Goal: Information Seeking & Learning: Learn about a topic

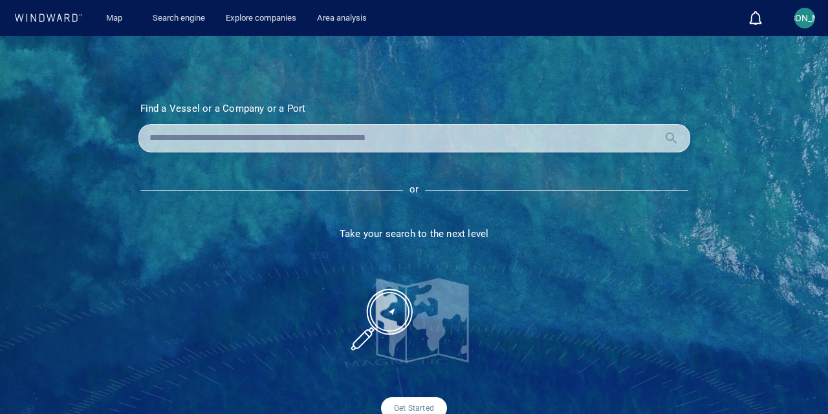
click at [198, 139] on input "text" at bounding box center [403, 138] width 509 height 19
click at [219, 136] on input "text" at bounding box center [403, 138] width 509 height 19
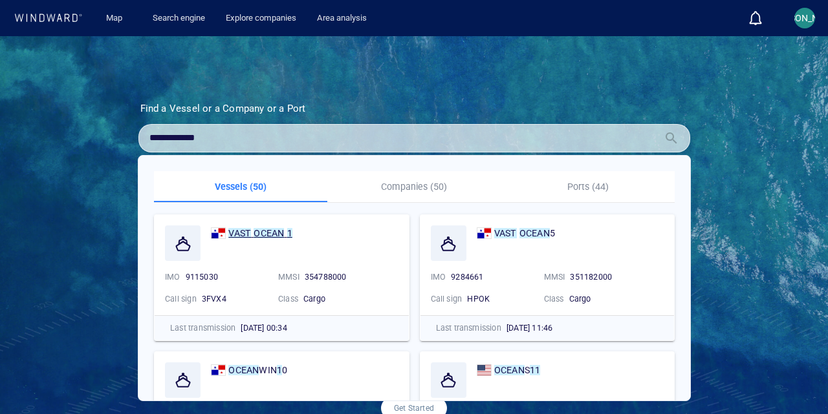
type input "**********"
click at [246, 233] on mark "VAST" at bounding box center [239, 233] width 23 height 10
click at [260, 233] on mark "OCEAN" at bounding box center [268, 233] width 30 height 10
click at [791, 17] on button "[PERSON_NAME]" at bounding box center [804, 18] width 26 height 26
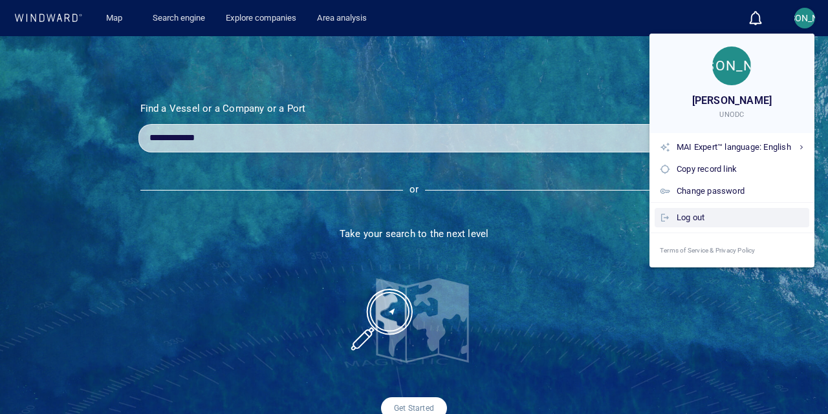
click at [716, 222] on div "Log out" at bounding box center [739, 218] width 127 height 14
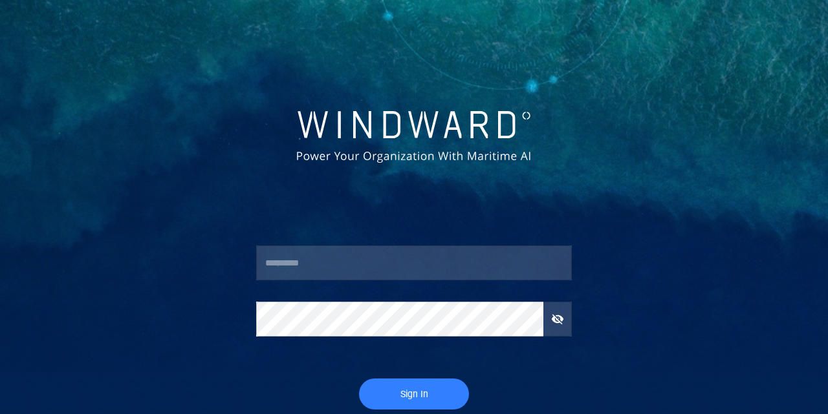
click at [344, 283] on div "​" at bounding box center [413, 270] width 315 height 48
click at [356, 264] on input "text" at bounding box center [413, 263] width 315 height 35
type input "****"
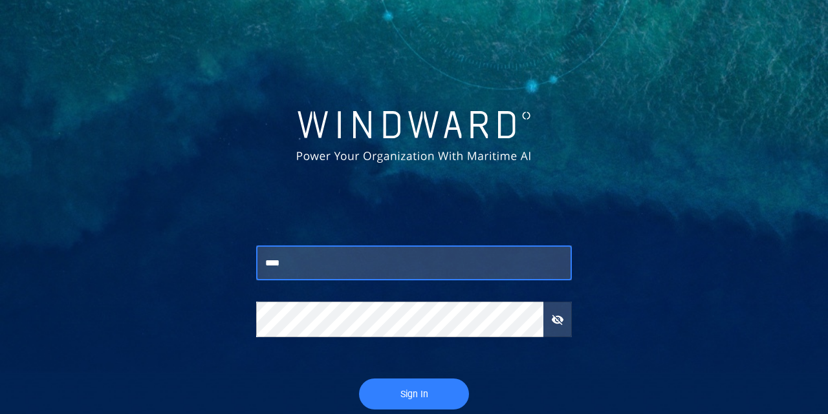
click at [425, 395] on span "Sign In" at bounding box center [414, 395] width 84 height 16
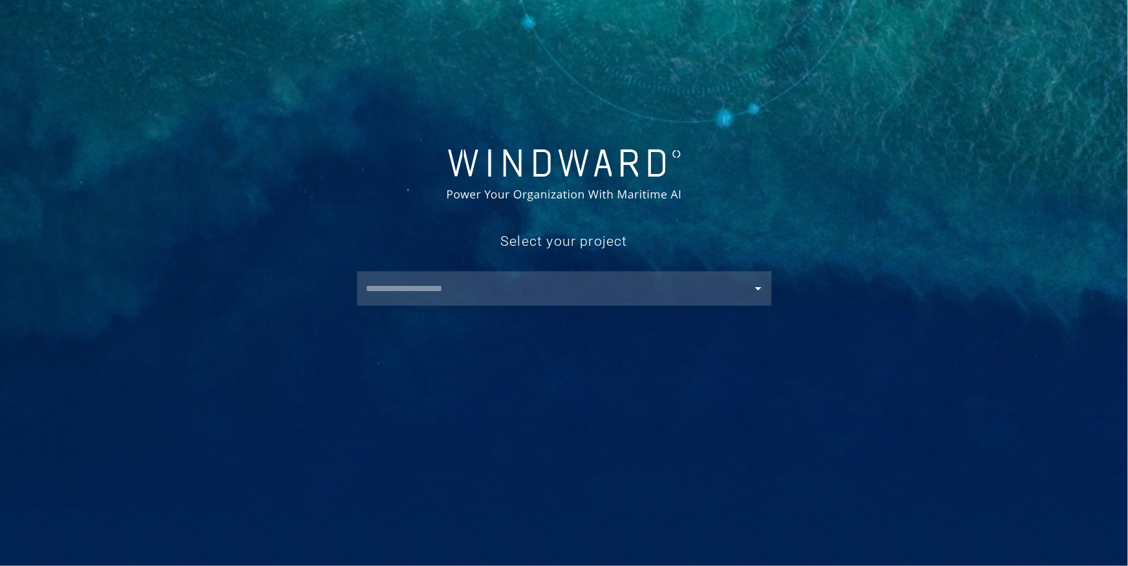
click at [537, 294] on input "text" at bounding box center [567, 288] width 409 height 23
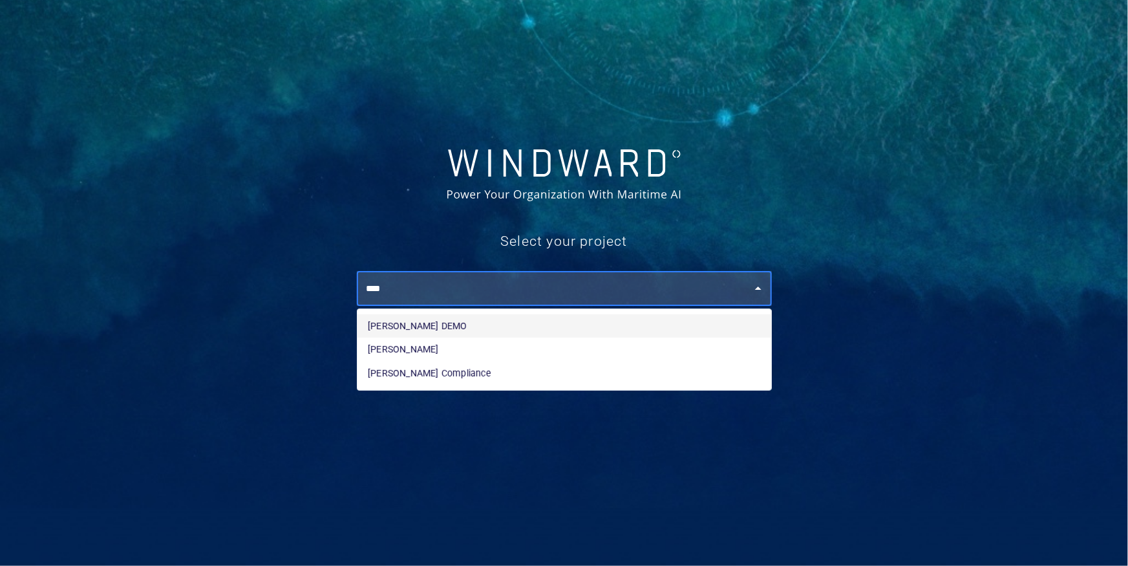
click at [493, 331] on li "JOHN WWIS DEMO" at bounding box center [565, 325] width 414 height 23
type input "**********"
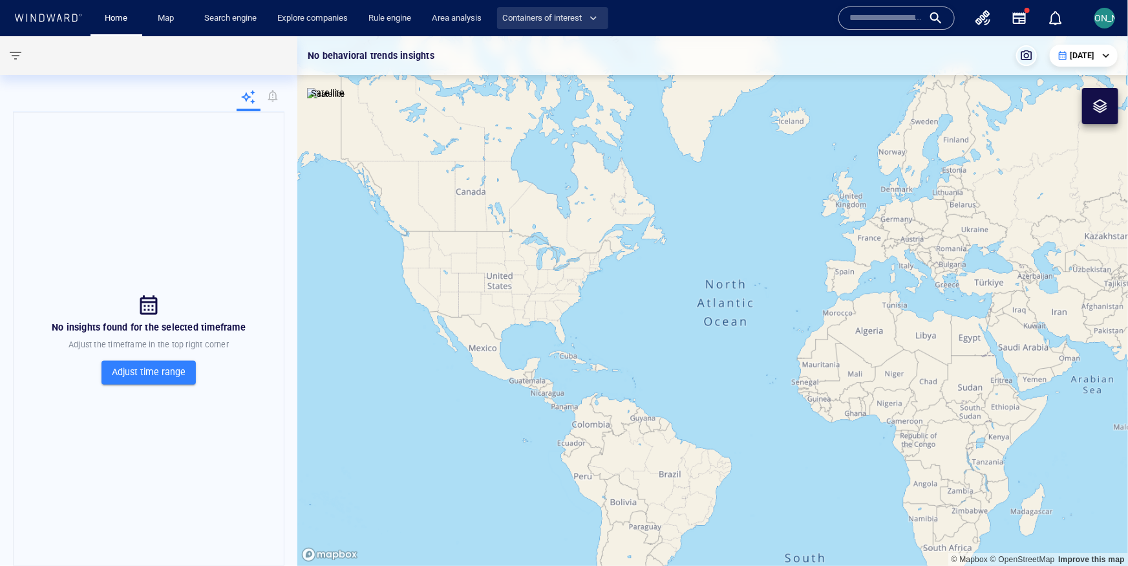
click at [550, 12] on span "Containers of interest" at bounding box center [549, 18] width 95 height 15
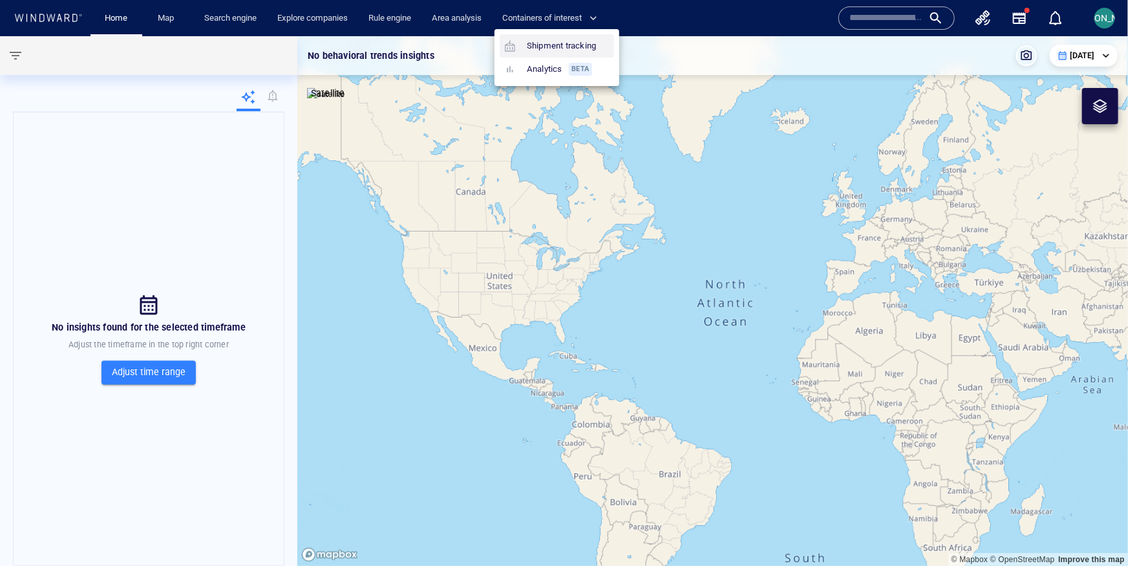
click at [550, 46] on link "Shipment tracking" at bounding box center [550, 45] width 101 height 23
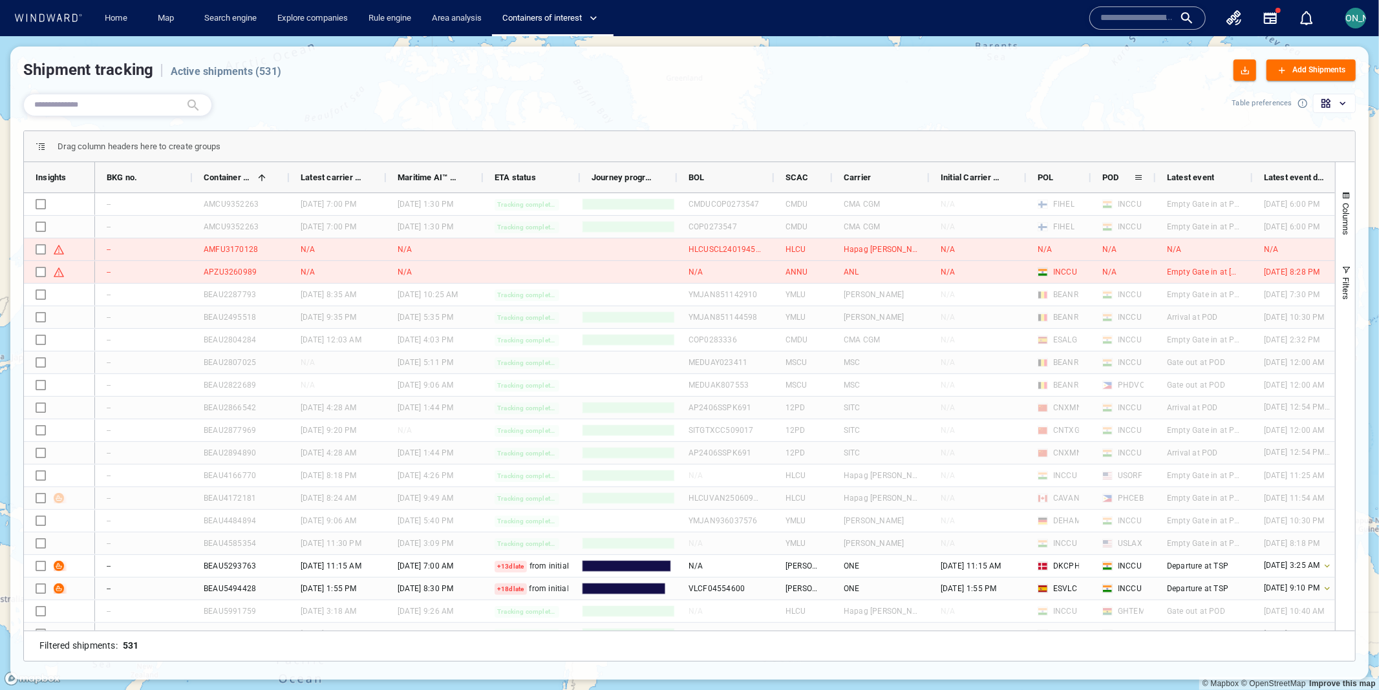
click at [827, 179] on span at bounding box center [1138, 178] width 10 height 10
click at [827, 178] on span "filter" at bounding box center [1204, 180] width 51 height 23
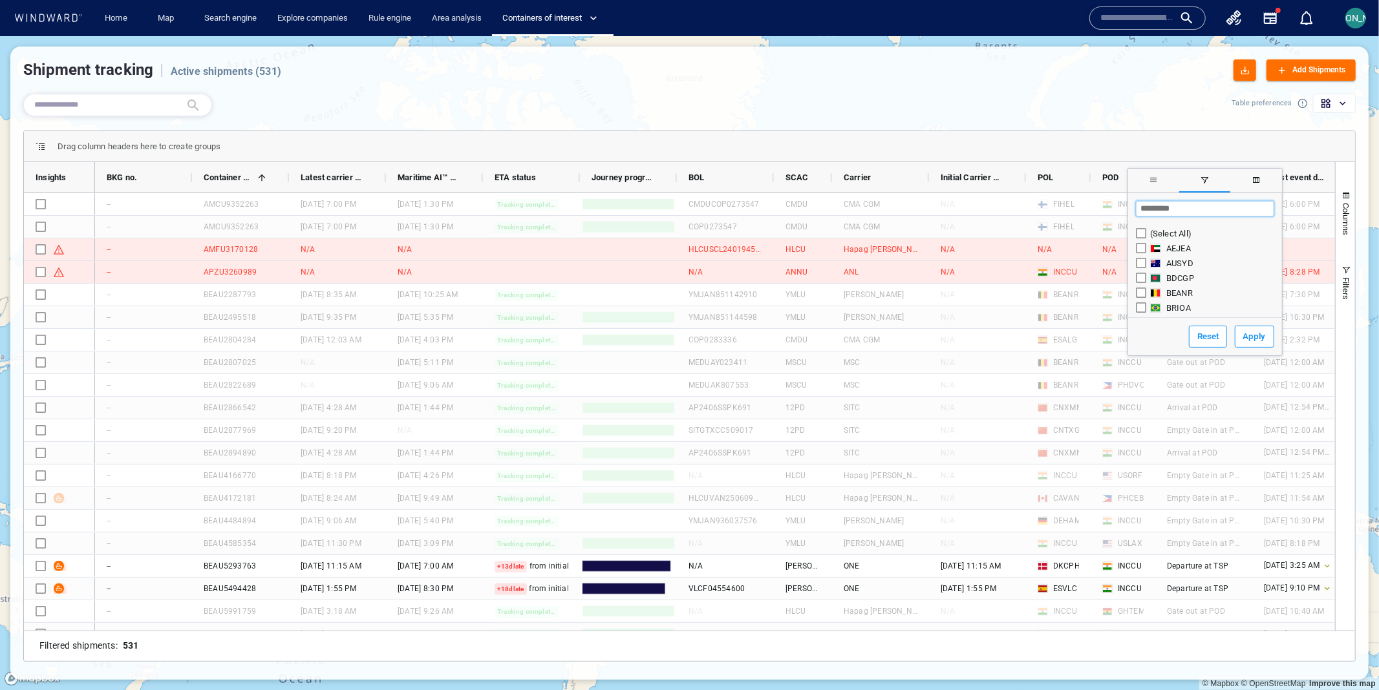
click at [827, 206] on input "Search filter values" at bounding box center [1205, 209] width 138 height 16
type input "**"
click at [827, 341] on button "Apply" at bounding box center [1254, 337] width 39 height 22
type input "*********"
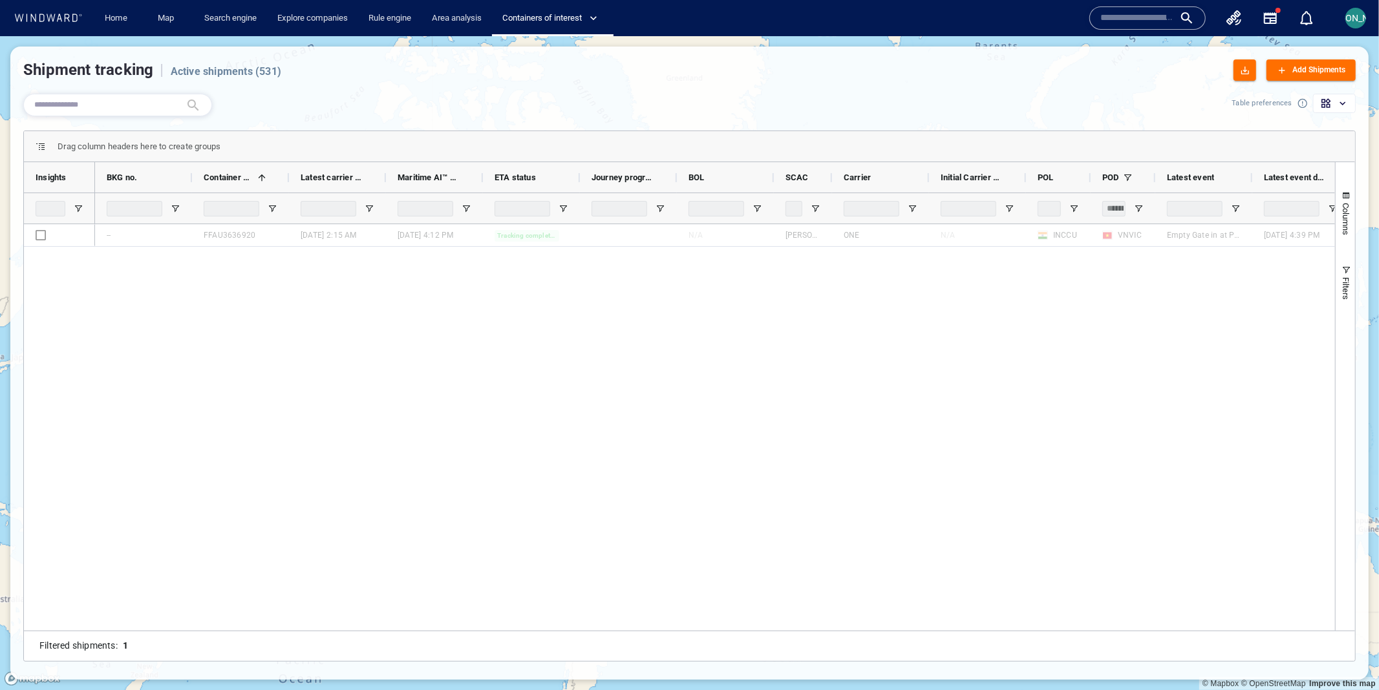
click at [688, 332] on div "-- FFAU3636920 08 Aug '25 2:15 am 31 Aug '25 4:12 pm Tracking completed N/A ONE…" at bounding box center [715, 427] width 1240 height 407
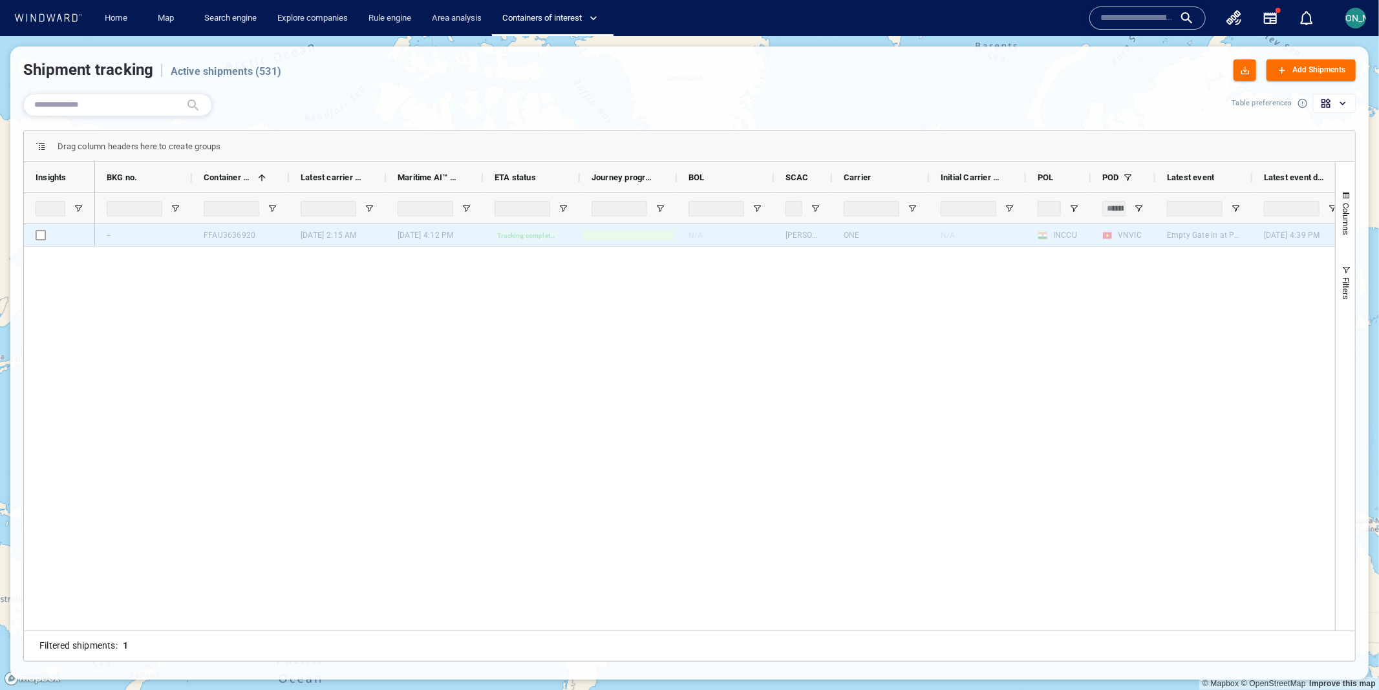
click at [220, 233] on div "FFAU3636920" at bounding box center [230, 236] width 52 height 12
click at [56, 231] on div "Press SPACE to select this row." at bounding box center [59, 235] width 71 height 22
click at [236, 233] on div "FFAU3636920" at bounding box center [230, 236] width 52 height 12
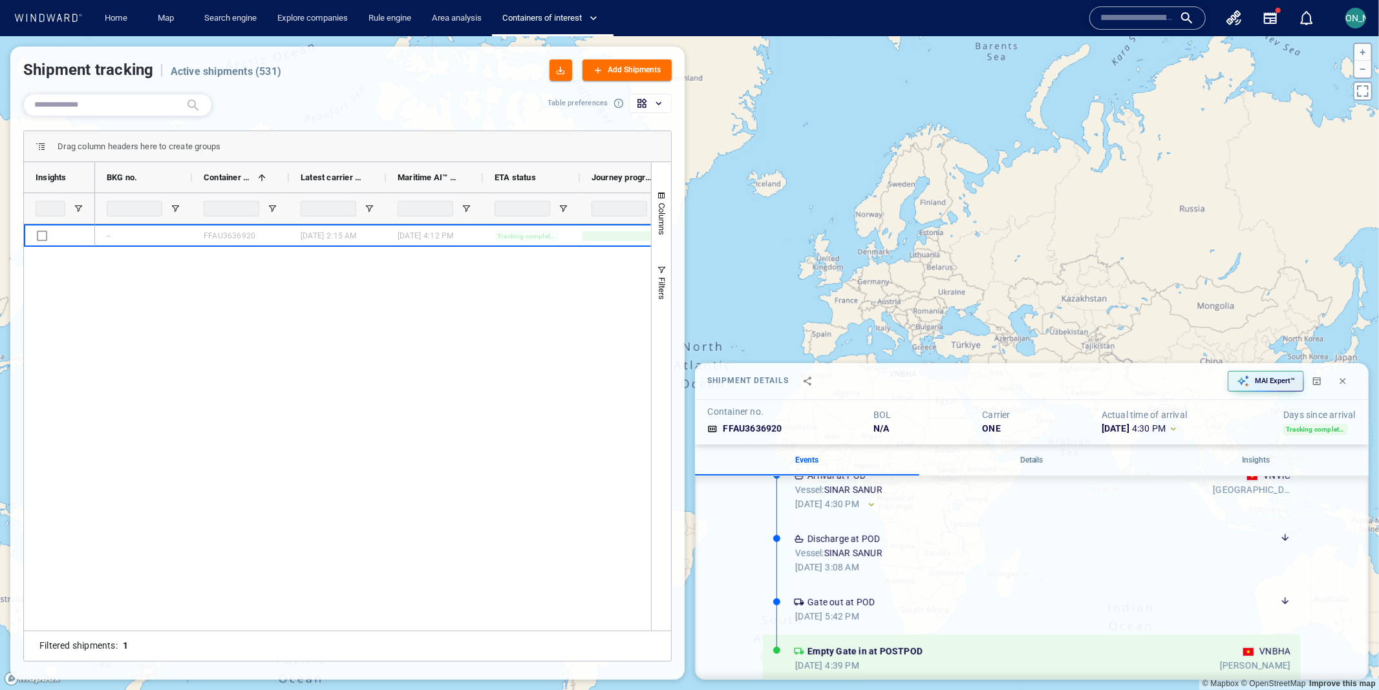
scroll to position [627, 0]
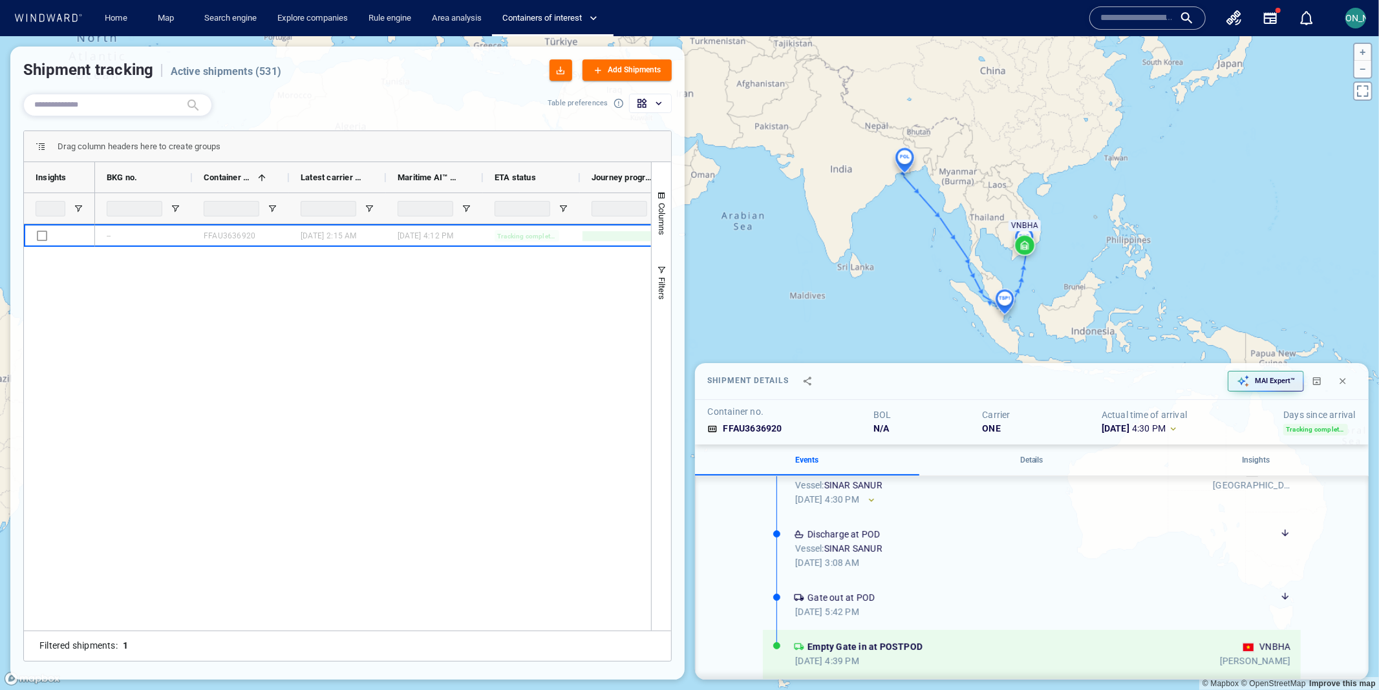
drag, startPoint x: 1056, startPoint y: 297, endPoint x: 1030, endPoint y: -19, distance: 316.5
click at [827, 0] on html "Home Map Search engine Explore companies Rule engine Area analysis Containers o…" at bounding box center [689, 345] width 1379 height 690
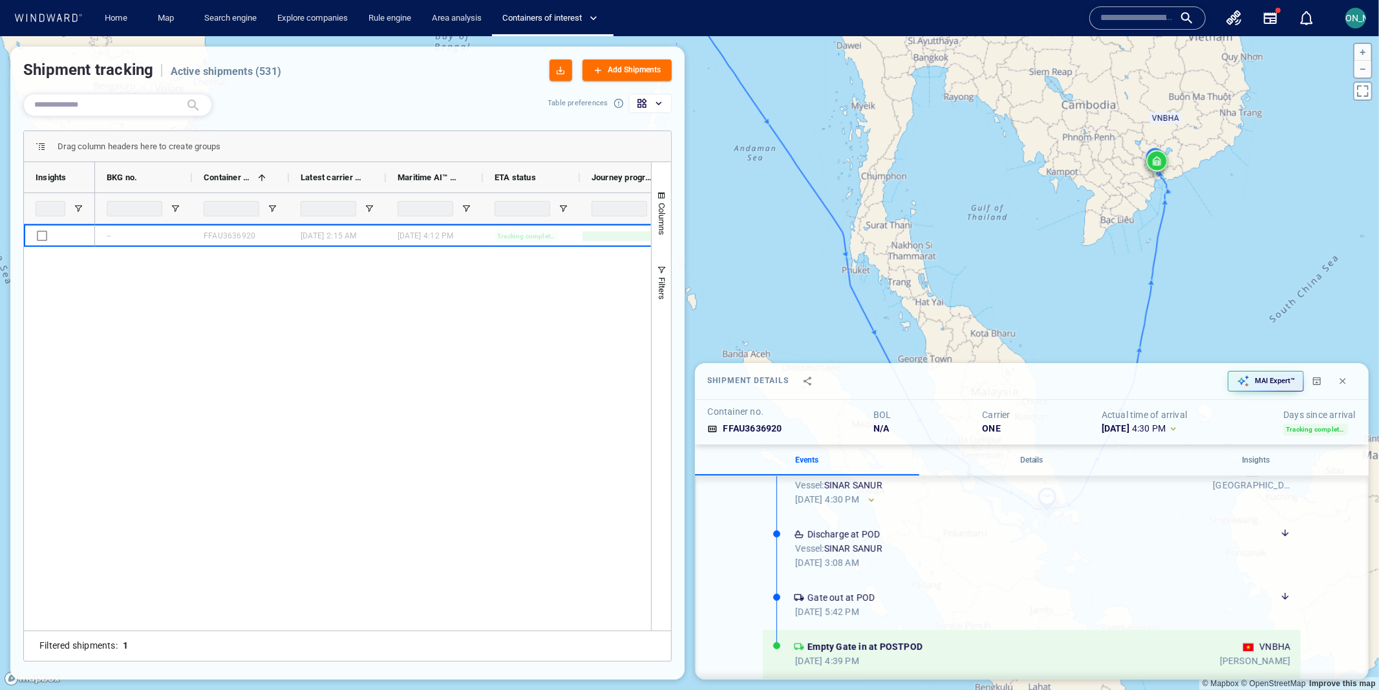
drag, startPoint x: 1044, startPoint y: 209, endPoint x: 1065, endPoint y: 169, distance: 45.7
click at [827, 169] on canvas "Map" at bounding box center [689, 363] width 1379 height 655
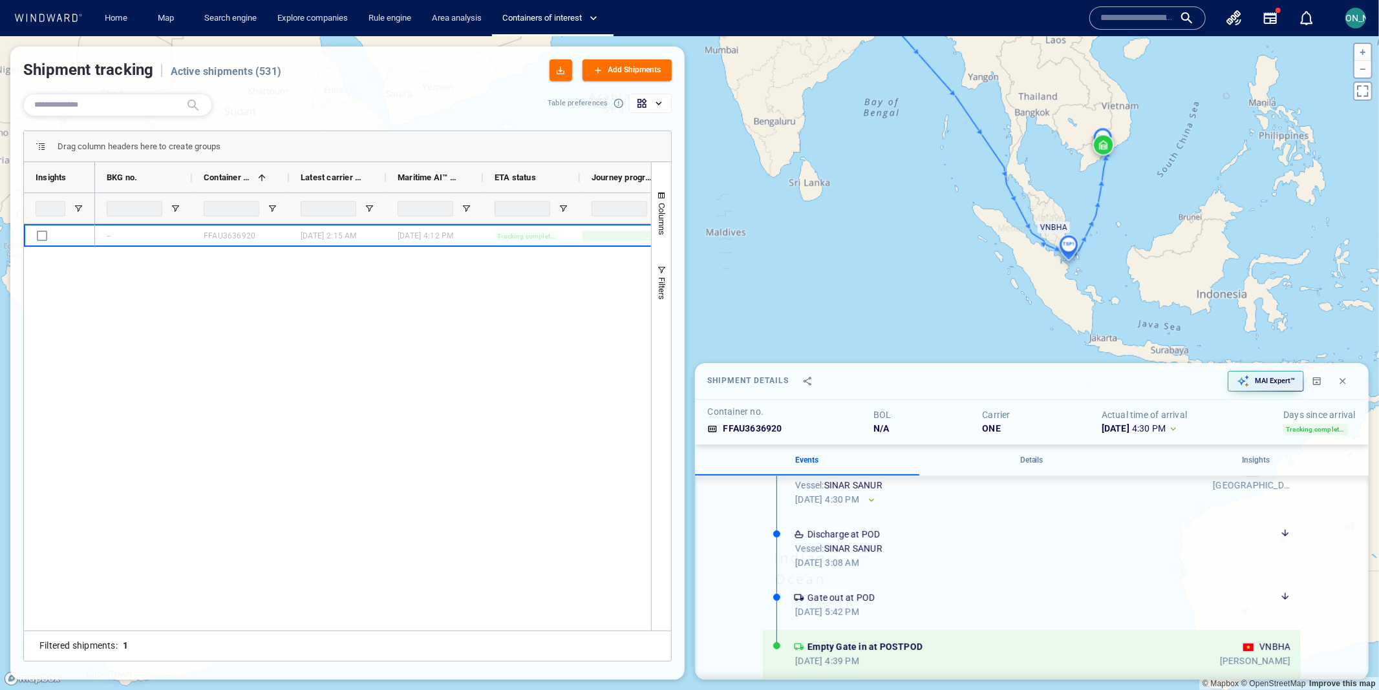
drag, startPoint x: 1065, startPoint y: 169, endPoint x: 1015, endPoint y: 270, distance: 113.0
click at [827, 270] on canvas "Map" at bounding box center [689, 363] width 1379 height 655
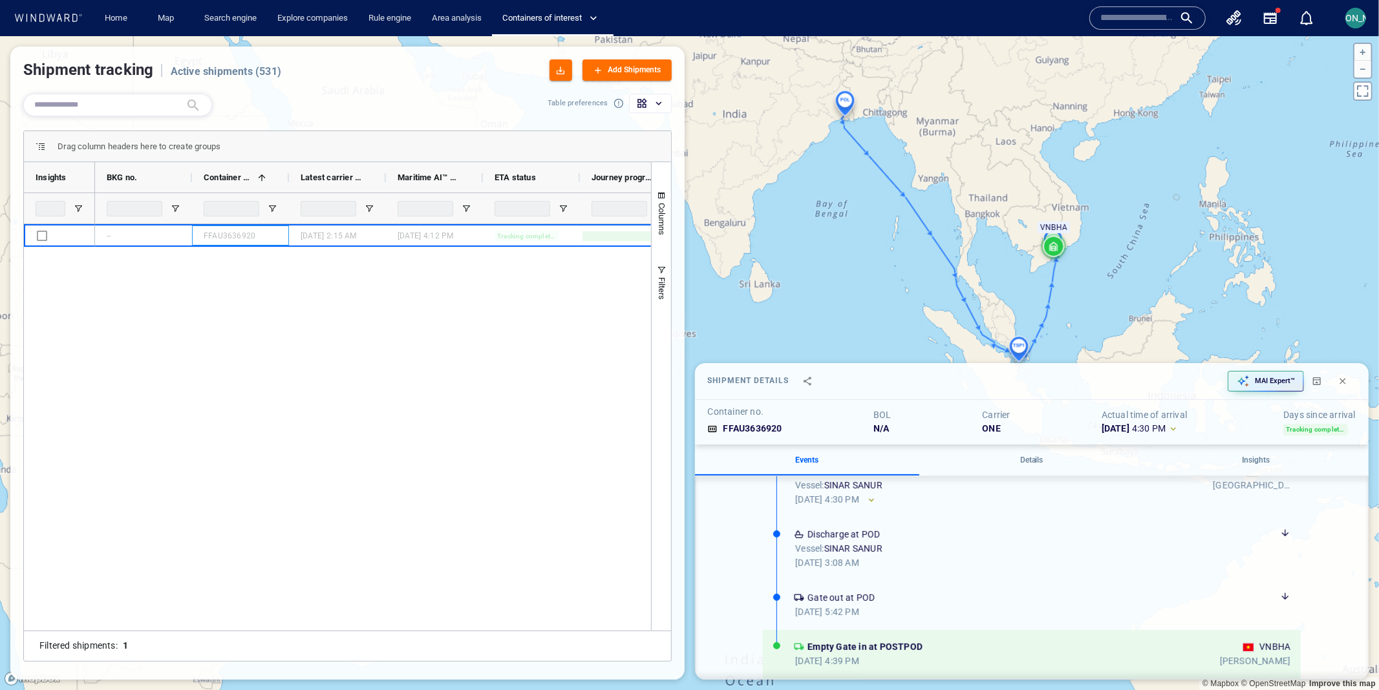
drag, startPoint x: 230, startPoint y: 235, endPoint x: 678, endPoint y: 281, distance: 450.4
click at [677, 277] on div "Table preferences Drag column headers here to create groups Drag here to set co…" at bounding box center [347, 380] width 674 height 599
click at [770, 414] on h6 "FFAU3636920" at bounding box center [752, 429] width 59 height 14
copy h6 "FFAU3636920"
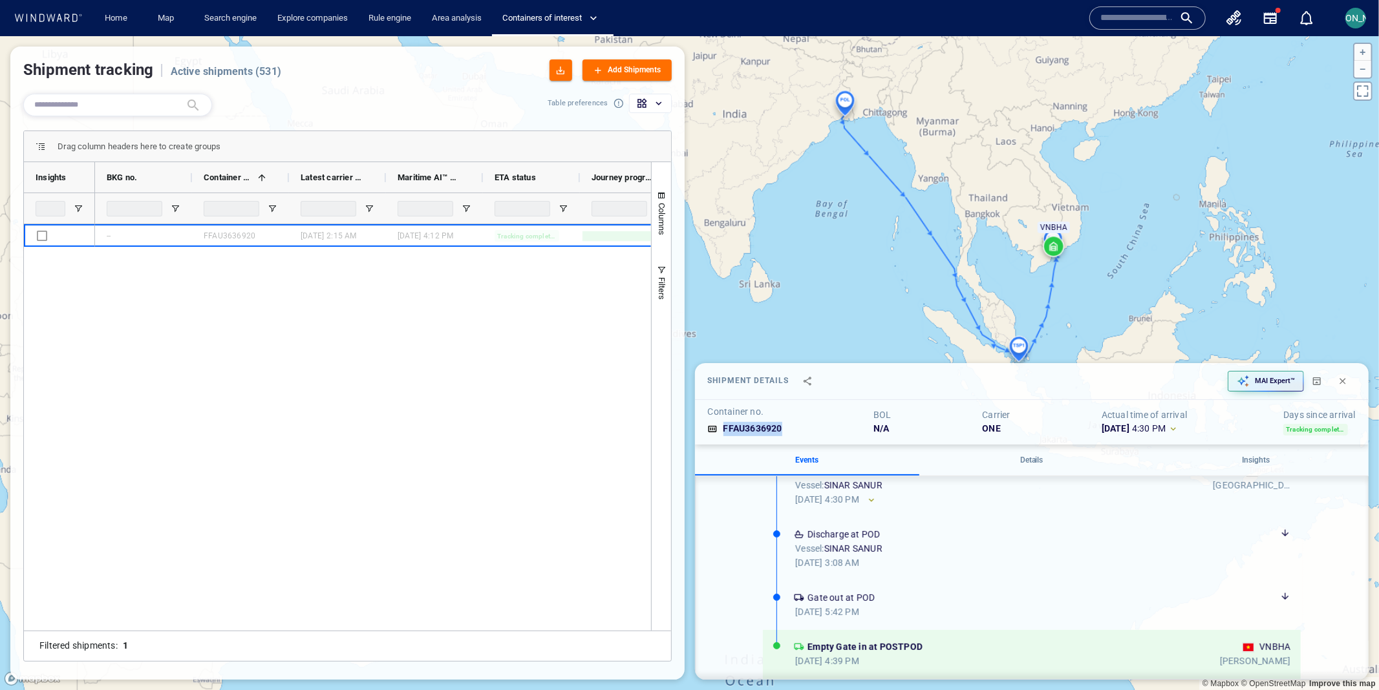
click at [349, 292] on div "-- FFAU3636920 08 Aug '25 2:15 am 31 Aug '25 4:12 pm Tracking completed N/A ONEY" at bounding box center [373, 427] width 556 height 407
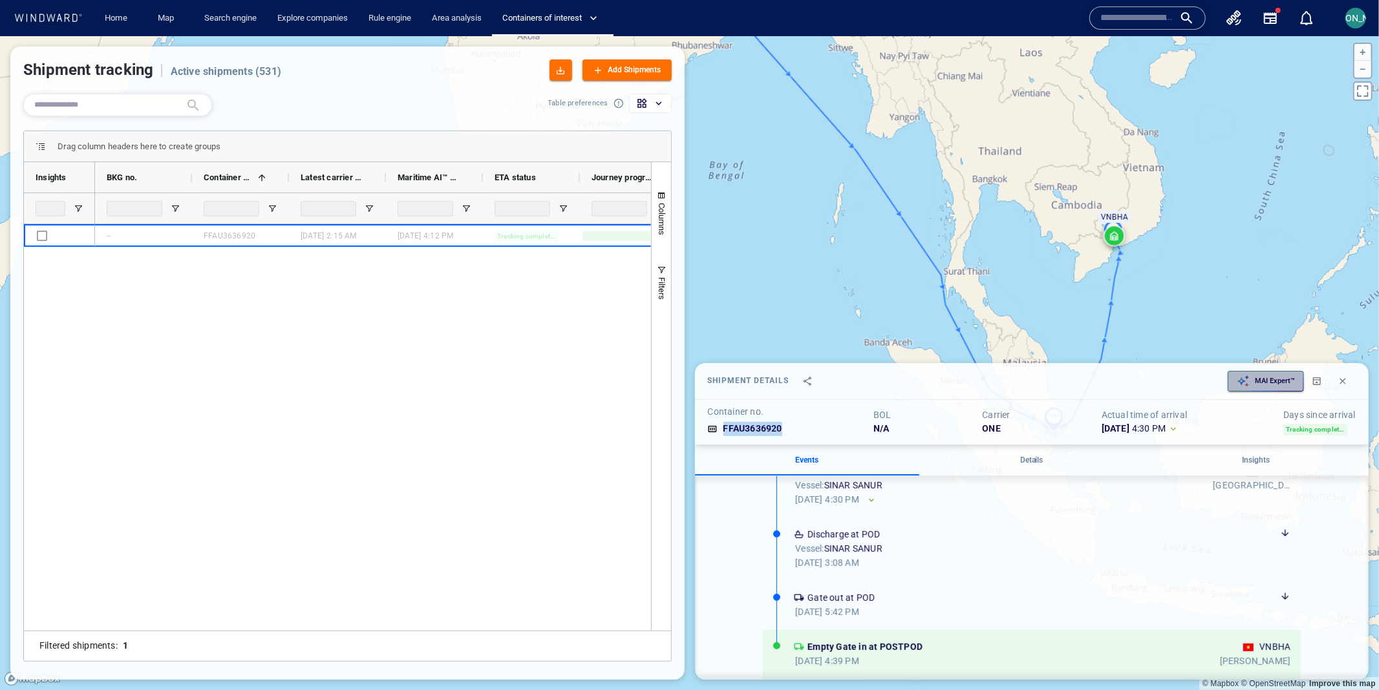
click at [827, 382] on p "MAI Expert™" at bounding box center [1275, 381] width 40 height 10
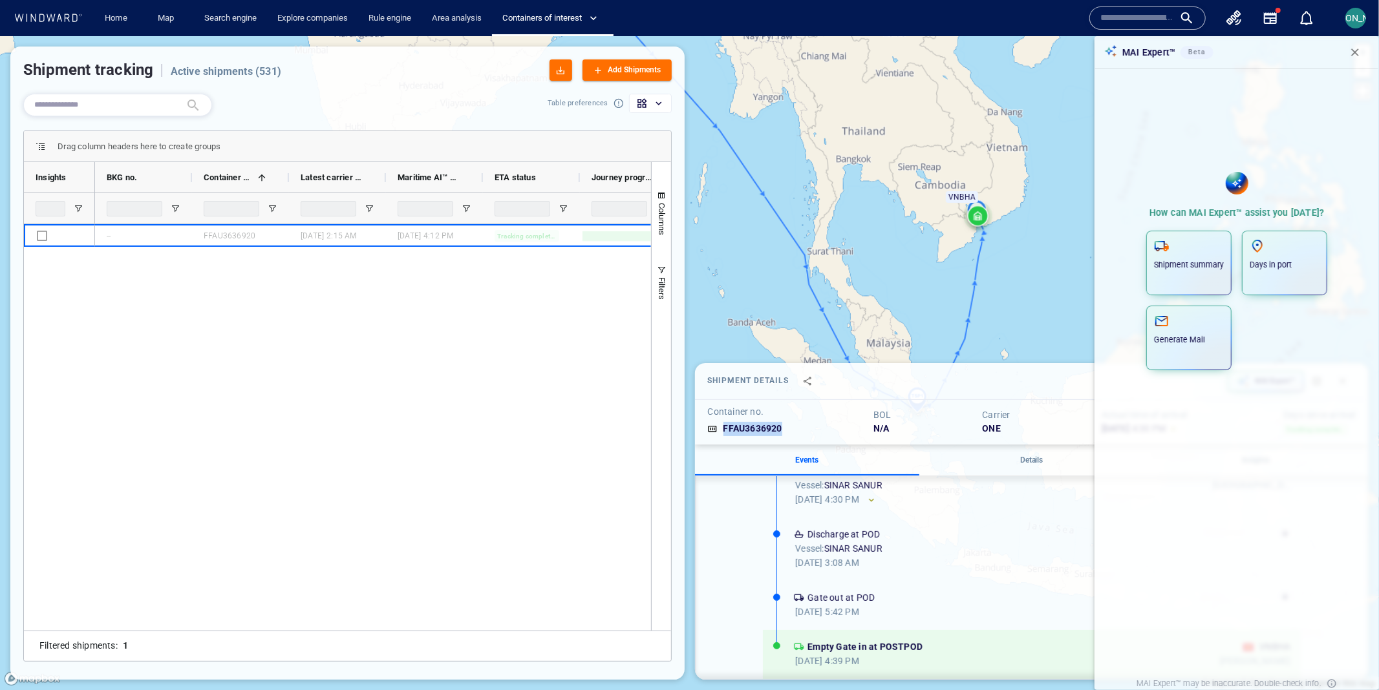
drag, startPoint x: 1016, startPoint y: 268, endPoint x: 862, endPoint y: 247, distance: 154.7
click at [827, 248] on canvas "Map" at bounding box center [689, 363] width 1379 height 655
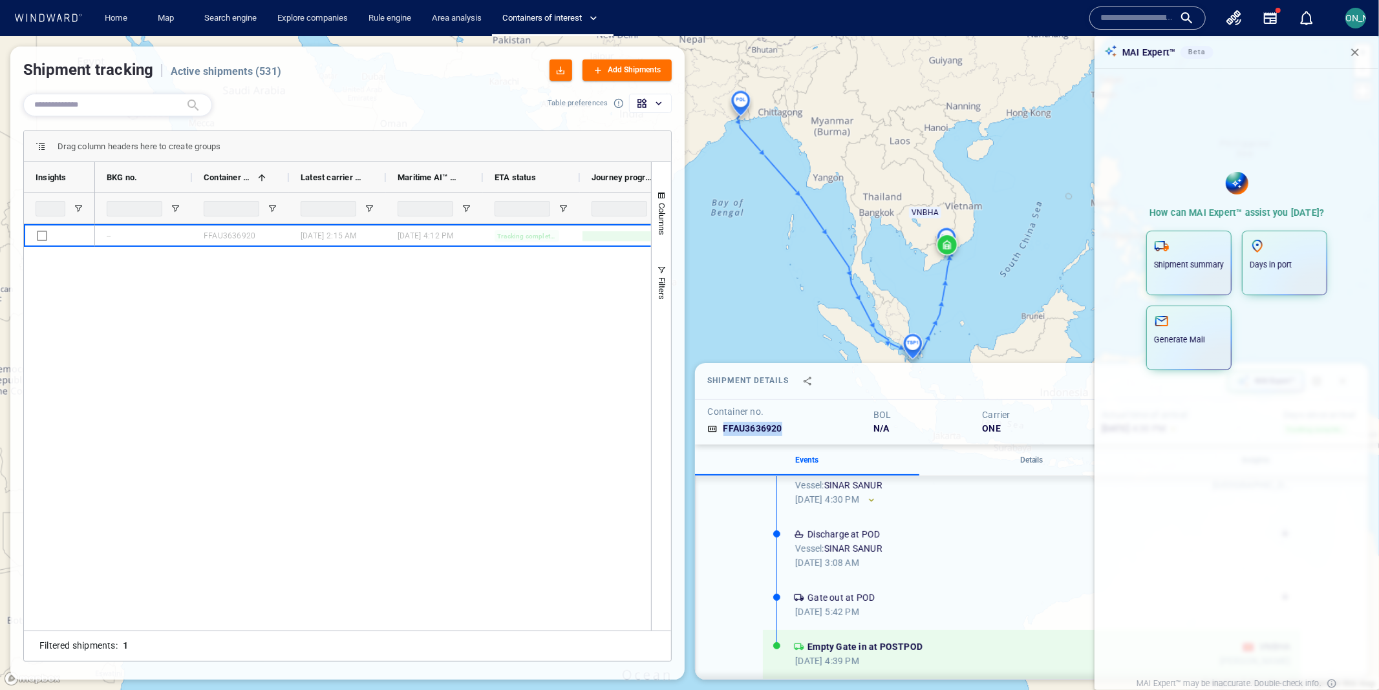
drag, startPoint x: 862, startPoint y: 247, endPoint x: 871, endPoint y: 249, distance: 9.3
click at [827, 249] on canvas "Map" at bounding box center [689, 363] width 1379 height 655
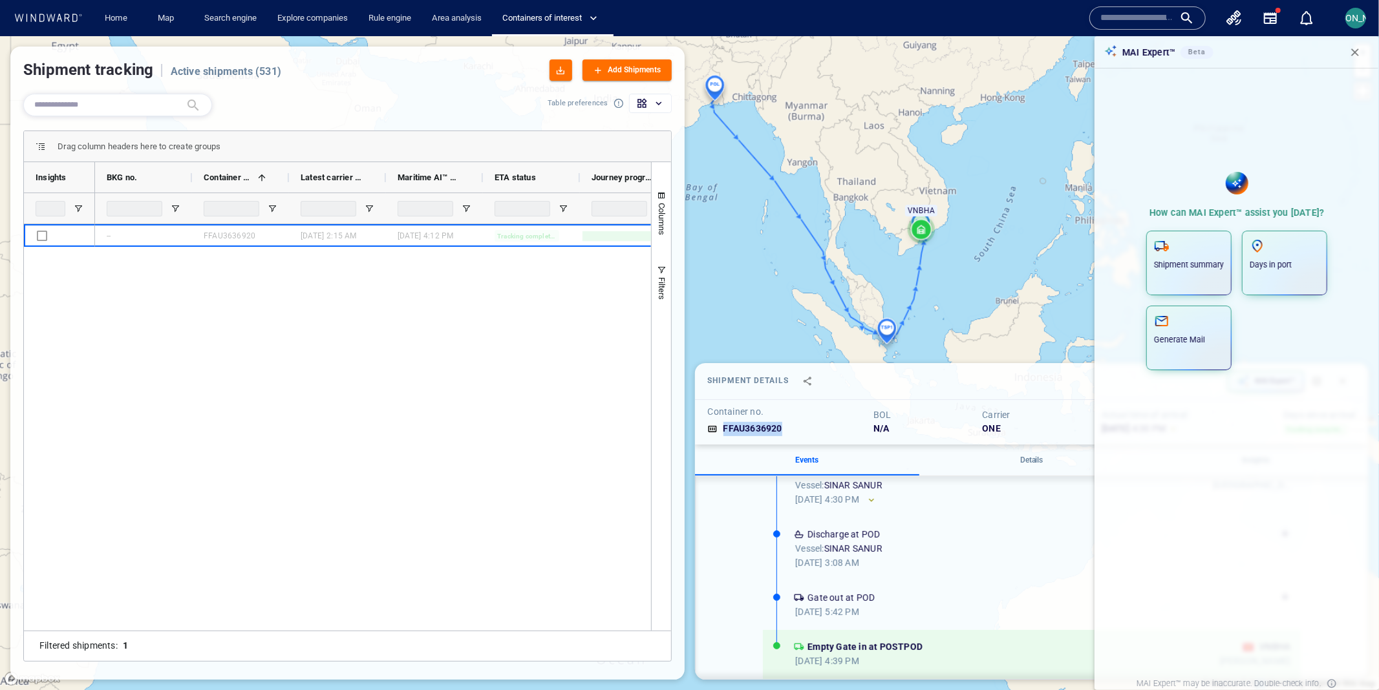
click at [517, 270] on div "-- FFAU3636920 08 Aug '25 2:15 am 31 Aug '25 4:12 pm Tracking completed N/A ONEY" at bounding box center [373, 427] width 556 height 407
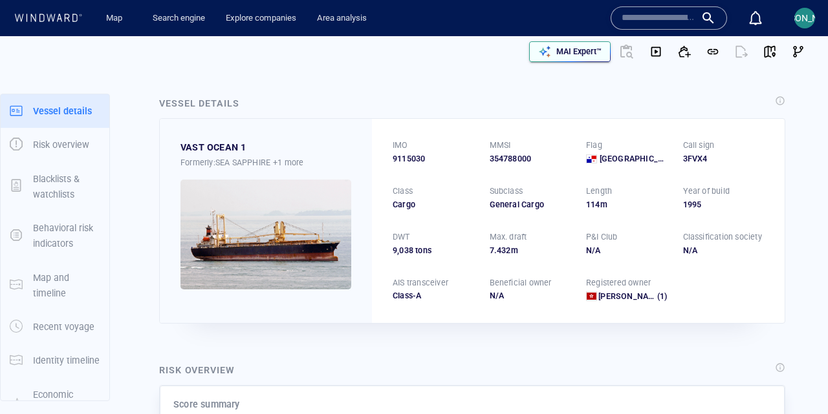
click at [596, 49] on p "MAI Expert™" at bounding box center [578, 52] width 45 height 12
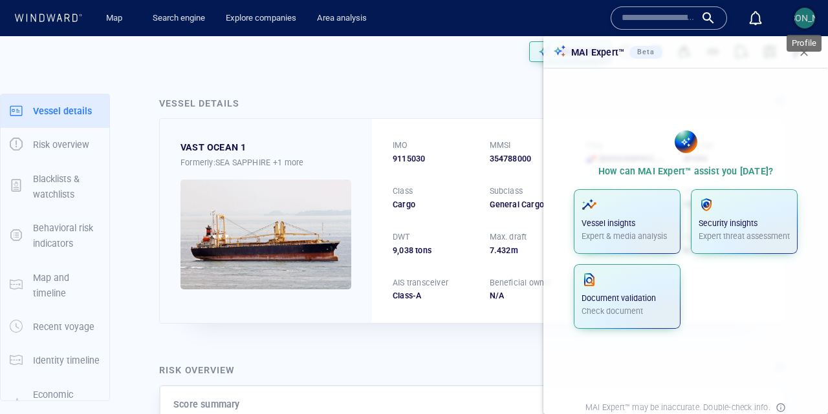
click at [804, 24] on div "[PERSON_NAME]" at bounding box center [804, 18] width 69 height 16
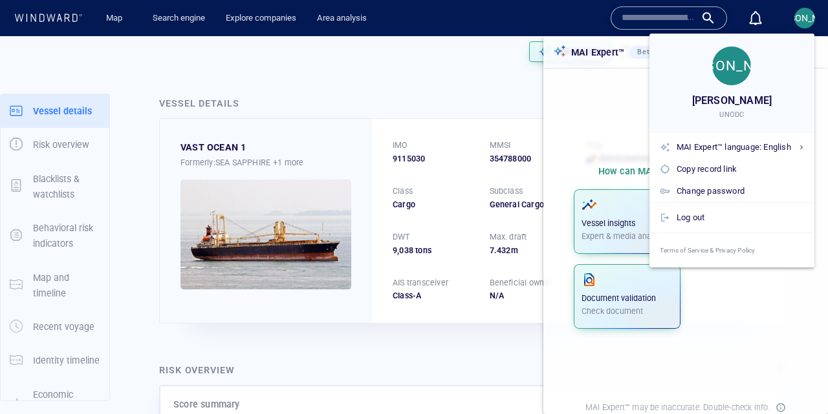
click at [781, 310] on div at bounding box center [414, 207] width 828 height 414
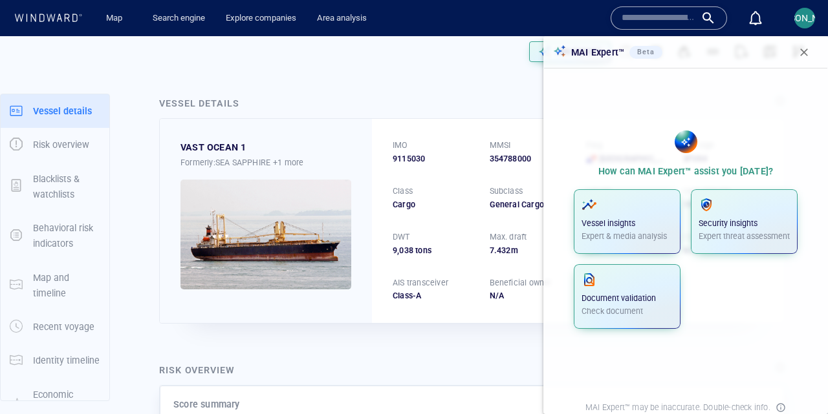
click at [626, 312] on p "Check document" at bounding box center [626, 312] width 91 height 12
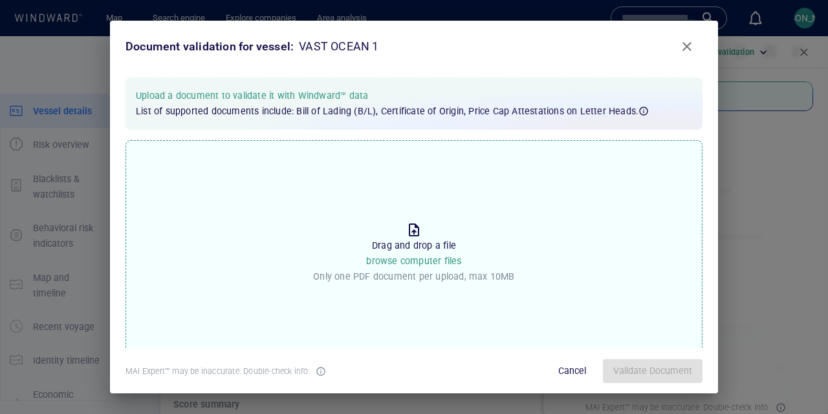
click at [679, 45] on span "Close" at bounding box center [687, 47] width 16 height 16
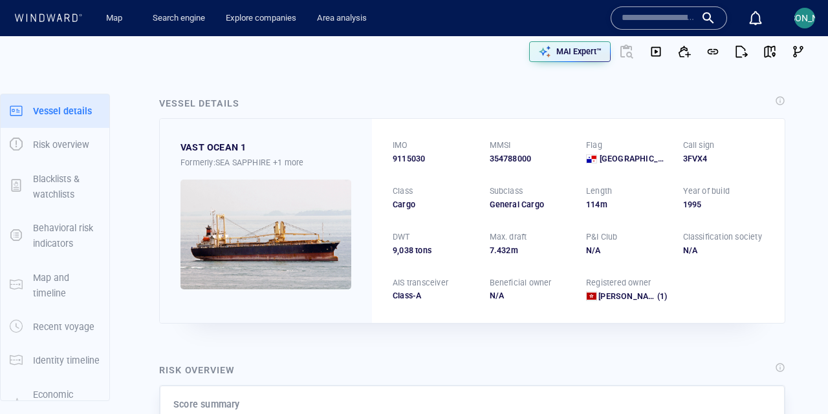
click at [412, 162] on span "9115030" at bounding box center [408, 159] width 32 height 12
copy span "9115030"
click at [507, 220] on div "IMO 9115030 MMSI 354788000 Flag Panama Call sign 3FVX4 Class Cargo Subclass Gen…" at bounding box center [578, 221] width 412 height 204
